Goal: Information Seeking & Learning: Check status

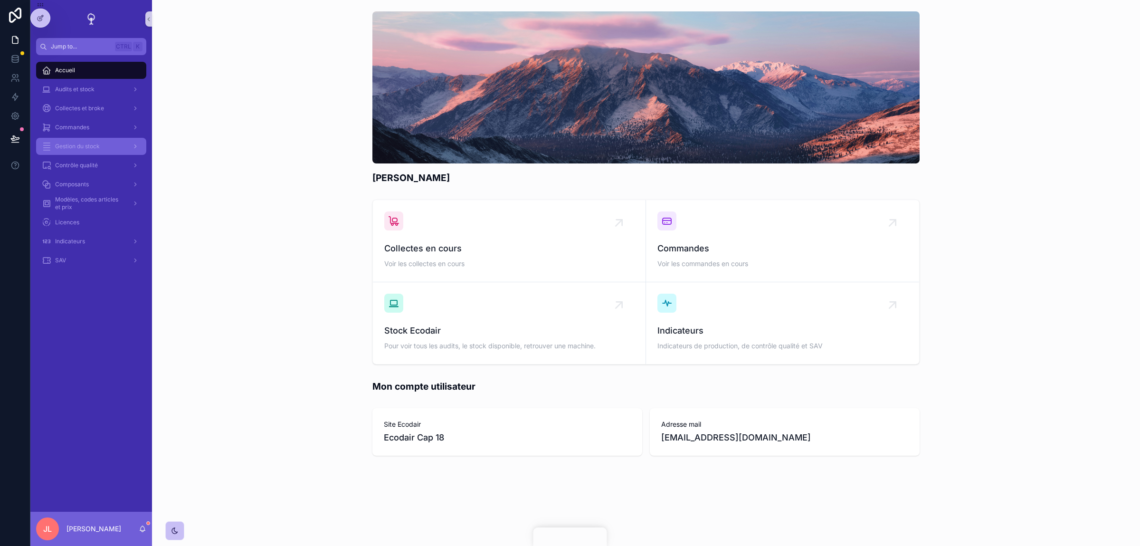
click at [85, 142] on div "Gestion du stock" at bounding box center [91, 146] width 99 height 15
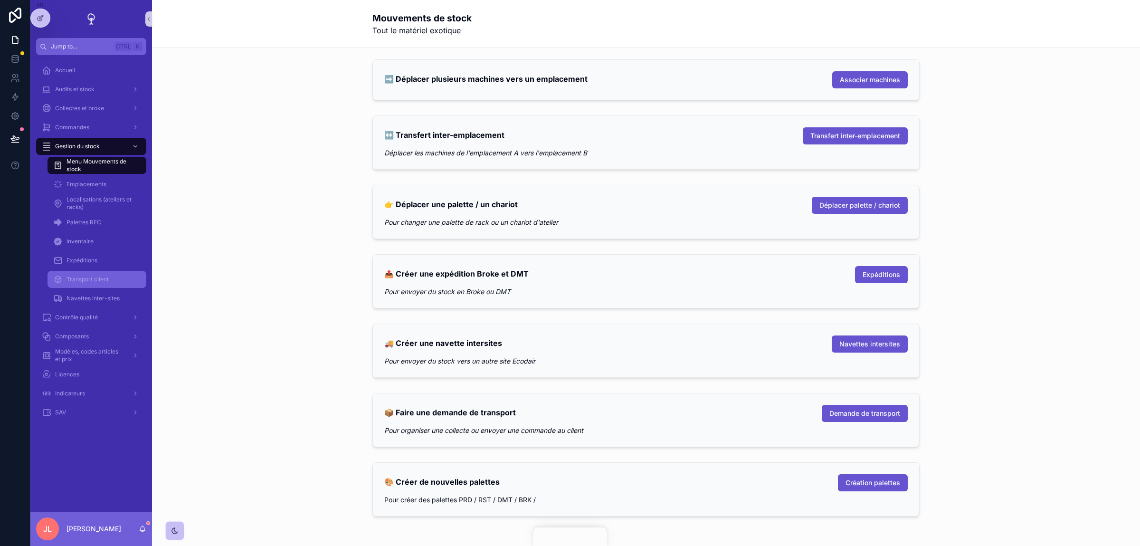
click at [83, 282] on span "Transport client" at bounding box center [88, 280] width 42 height 8
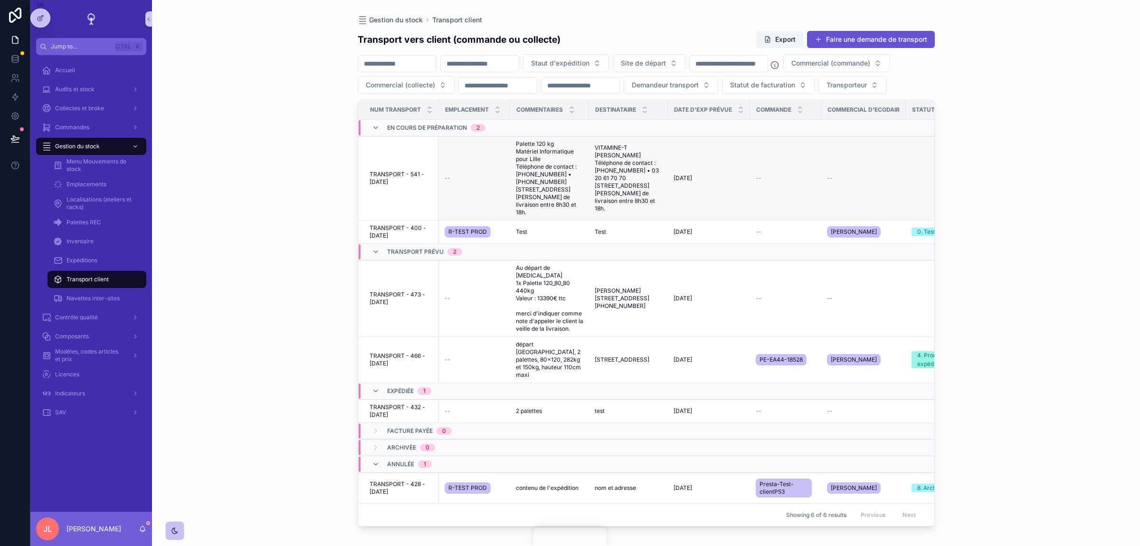
click at [475, 207] on td "--" at bounding box center [474, 178] width 71 height 84
click at [391, 186] on span "TRANSPORT - 541 - [DATE]" at bounding box center [402, 178] width 64 height 15
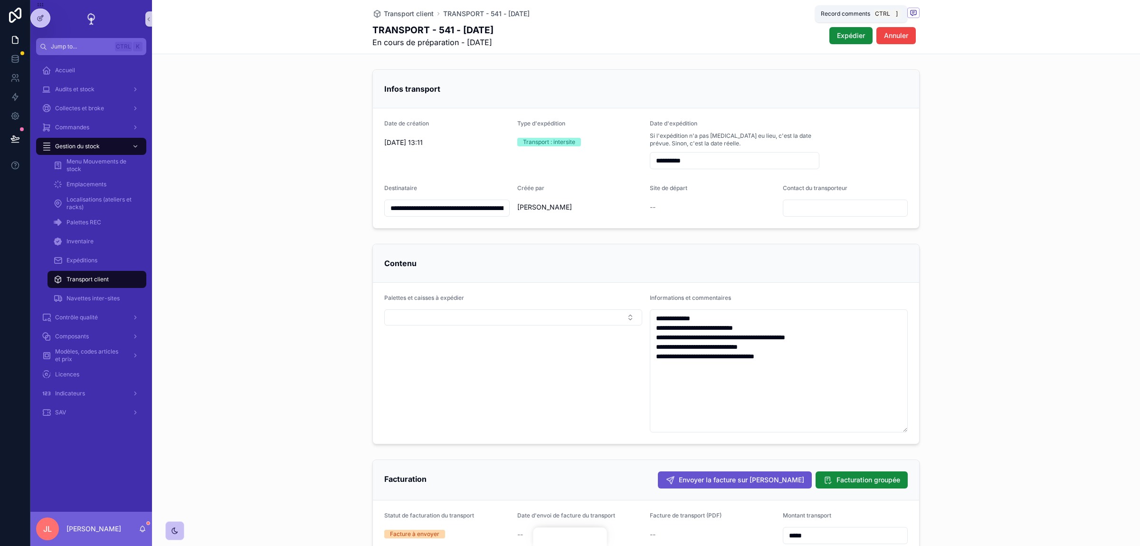
click at [910, 16] on icon "scrollable content" at bounding box center [914, 13] width 8 height 8
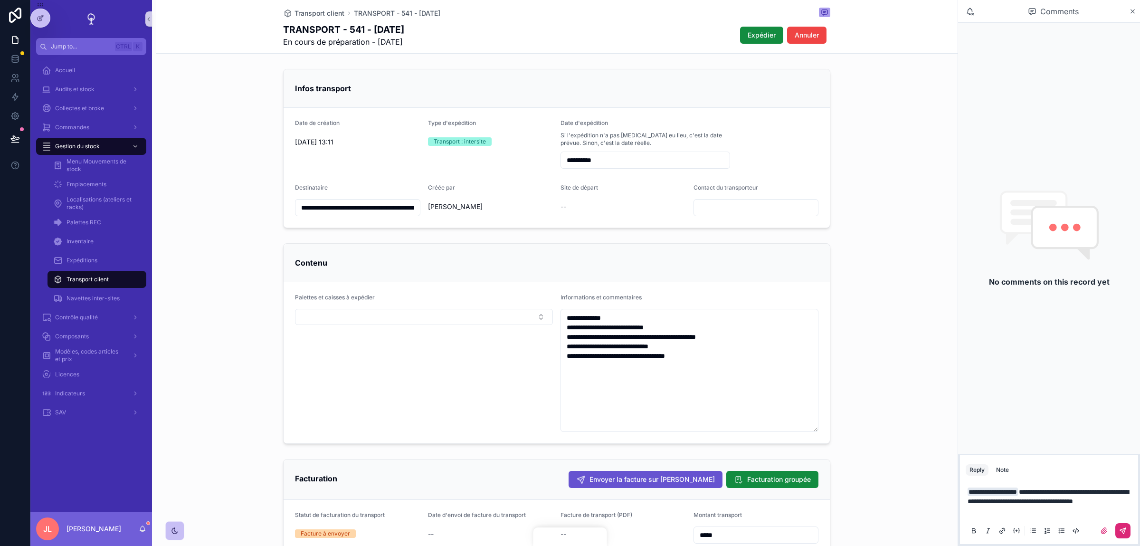
click at [1128, 525] on button "scrollable content" at bounding box center [1122, 530] width 15 height 15
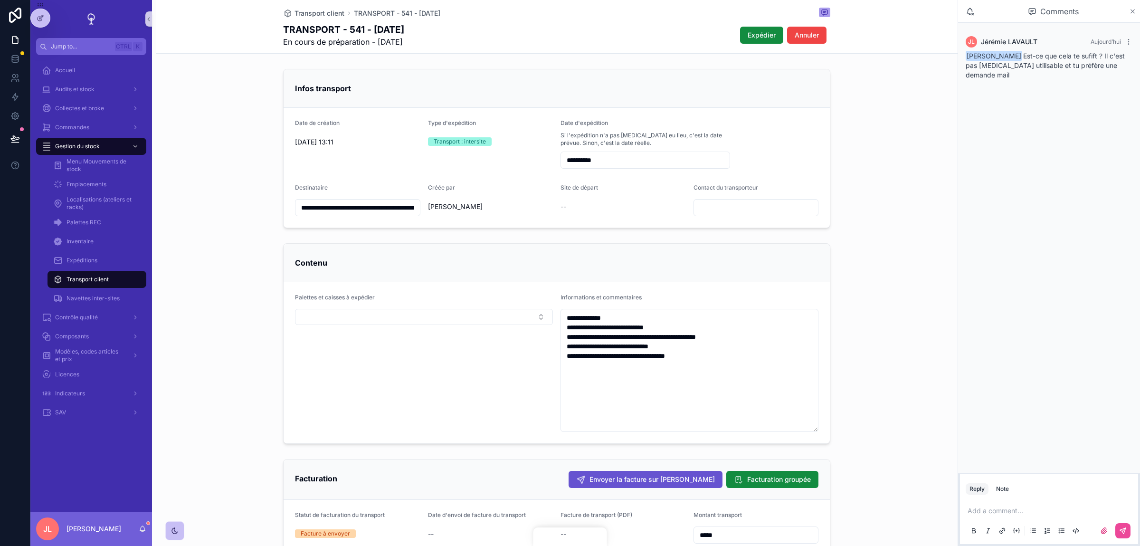
click at [1133, 10] on icon "scrollable content" at bounding box center [1132, 12] width 7 height 8
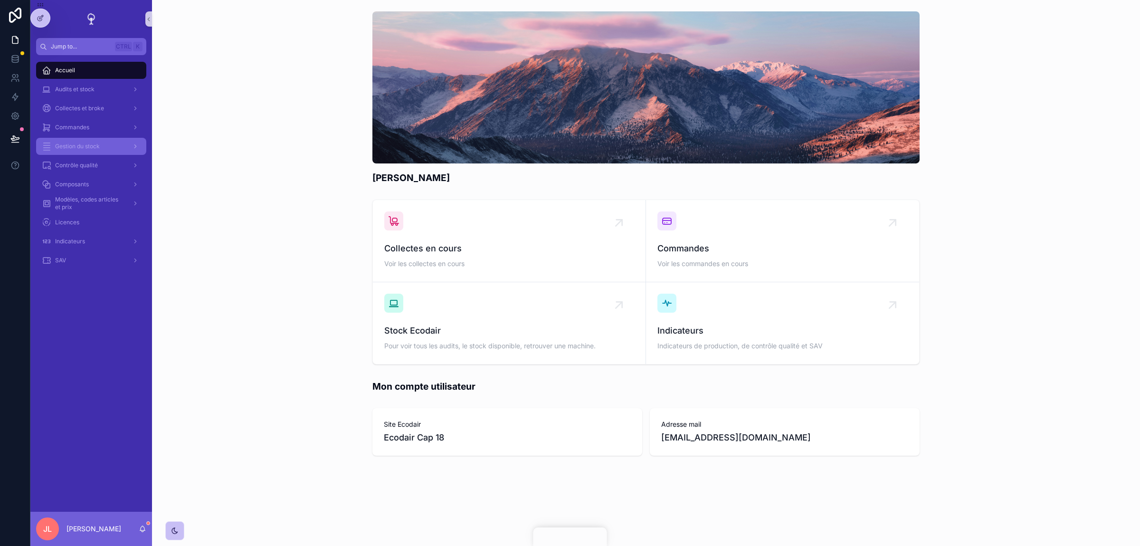
click at [80, 140] on div "Gestion du stock" at bounding box center [91, 146] width 99 height 15
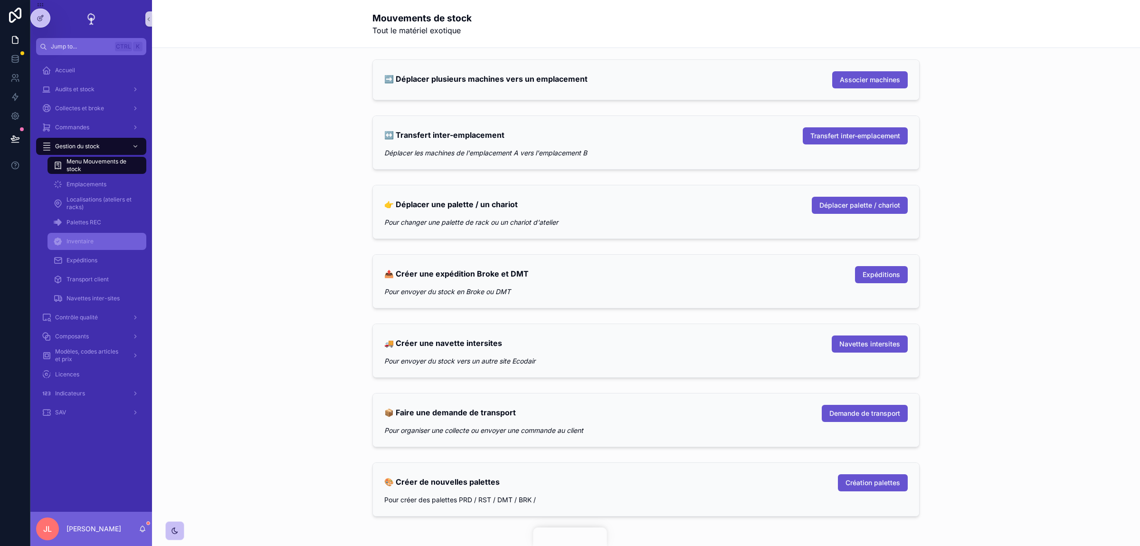
click at [85, 244] on span "Inventaire" at bounding box center [80, 242] width 27 height 8
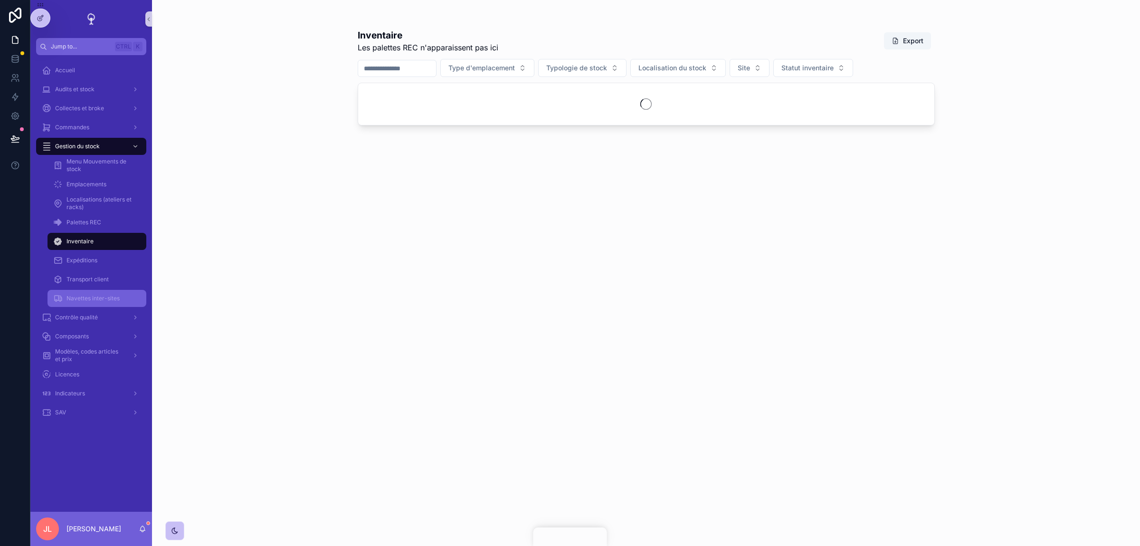
click at [87, 294] on div "Navettes inter-sites" at bounding box center [96, 298] width 87 height 15
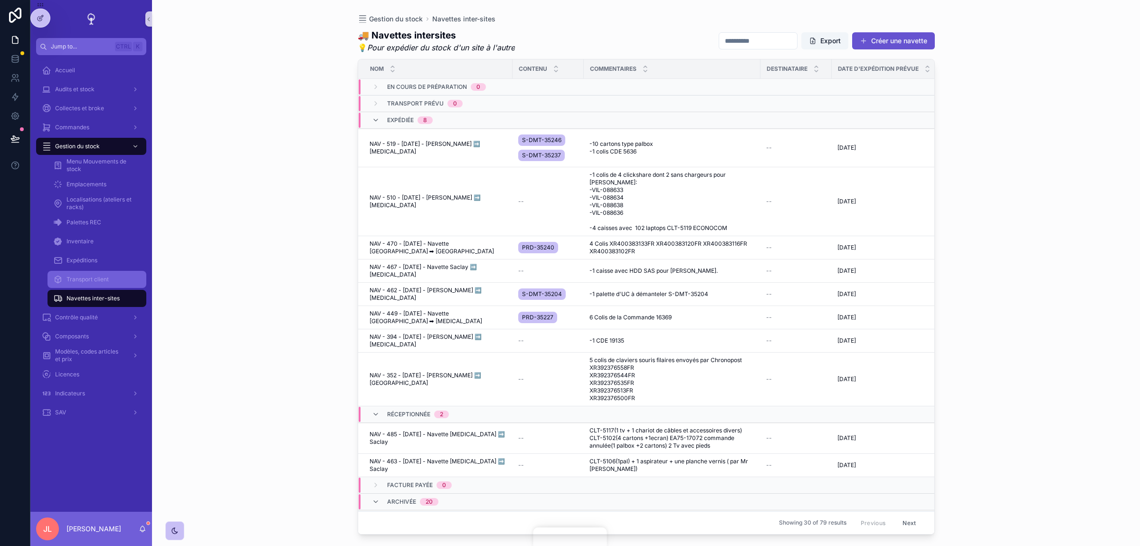
drag, startPoint x: 78, startPoint y: 287, endPoint x: 186, endPoint y: 279, distance: 107.6
click at [79, 287] on div "Transport client" at bounding box center [96, 279] width 87 height 15
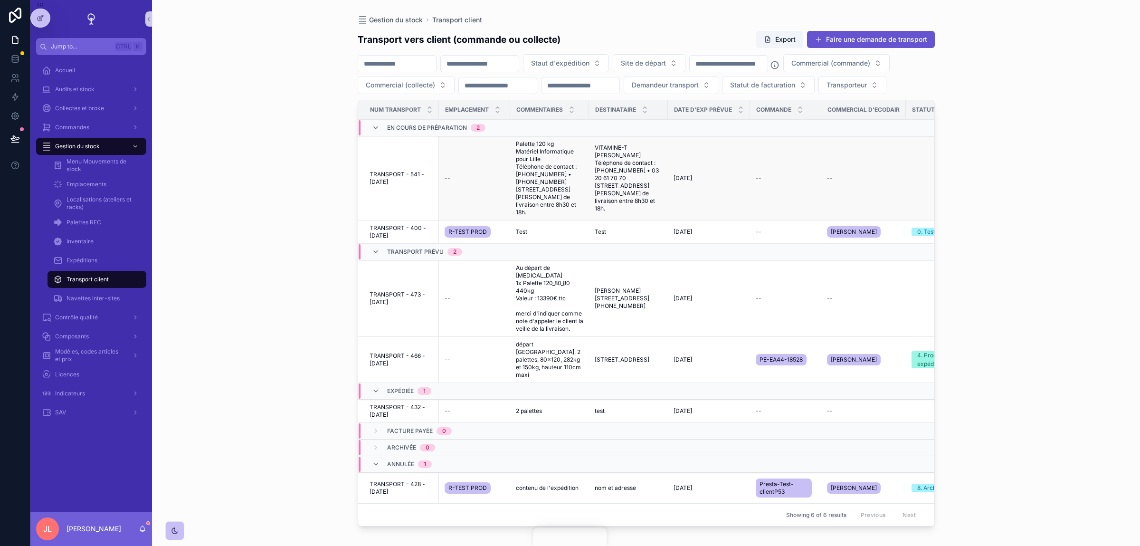
click at [463, 207] on td "--" at bounding box center [474, 178] width 71 height 84
click at [408, 186] on span "TRANSPORT - 541 - [DATE]" at bounding box center [402, 178] width 64 height 15
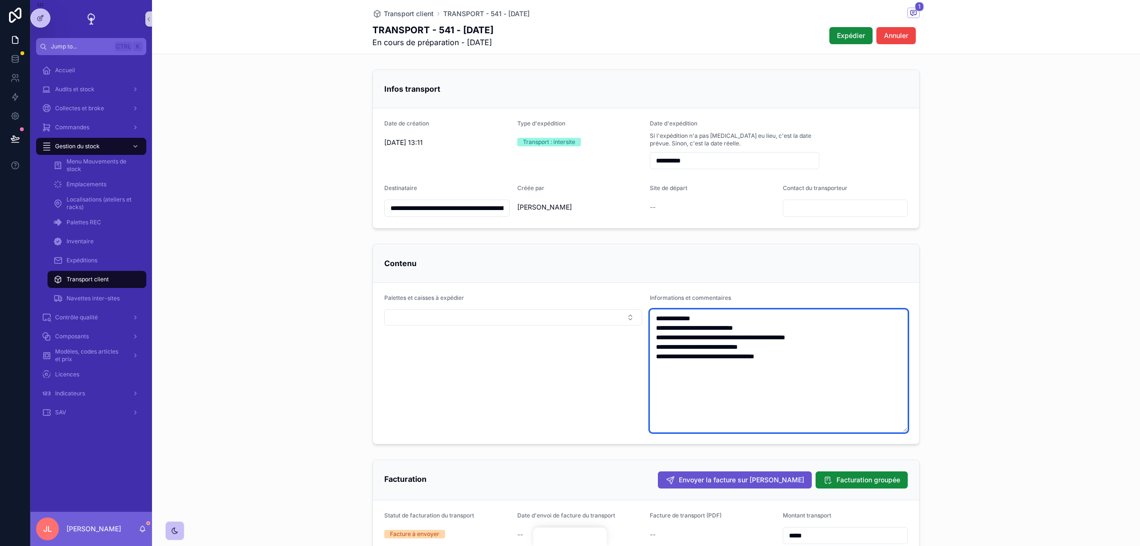
click at [736, 346] on textarea "**********" at bounding box center [779, 370] width 258 height 123
click at [819, 359] on textarea "**********" at bounding box center [779, 370] width 258 height 123
drag, startPoint x: 808, startPoint y: 363, endPoint x: 645, endPoint y: 342, distance: 163.9
click at [650, 342] on textarea "**********" at bounding box center [779, 370] width 258 height 123
